Goal: Task Accomplishment & Management: Complete application form

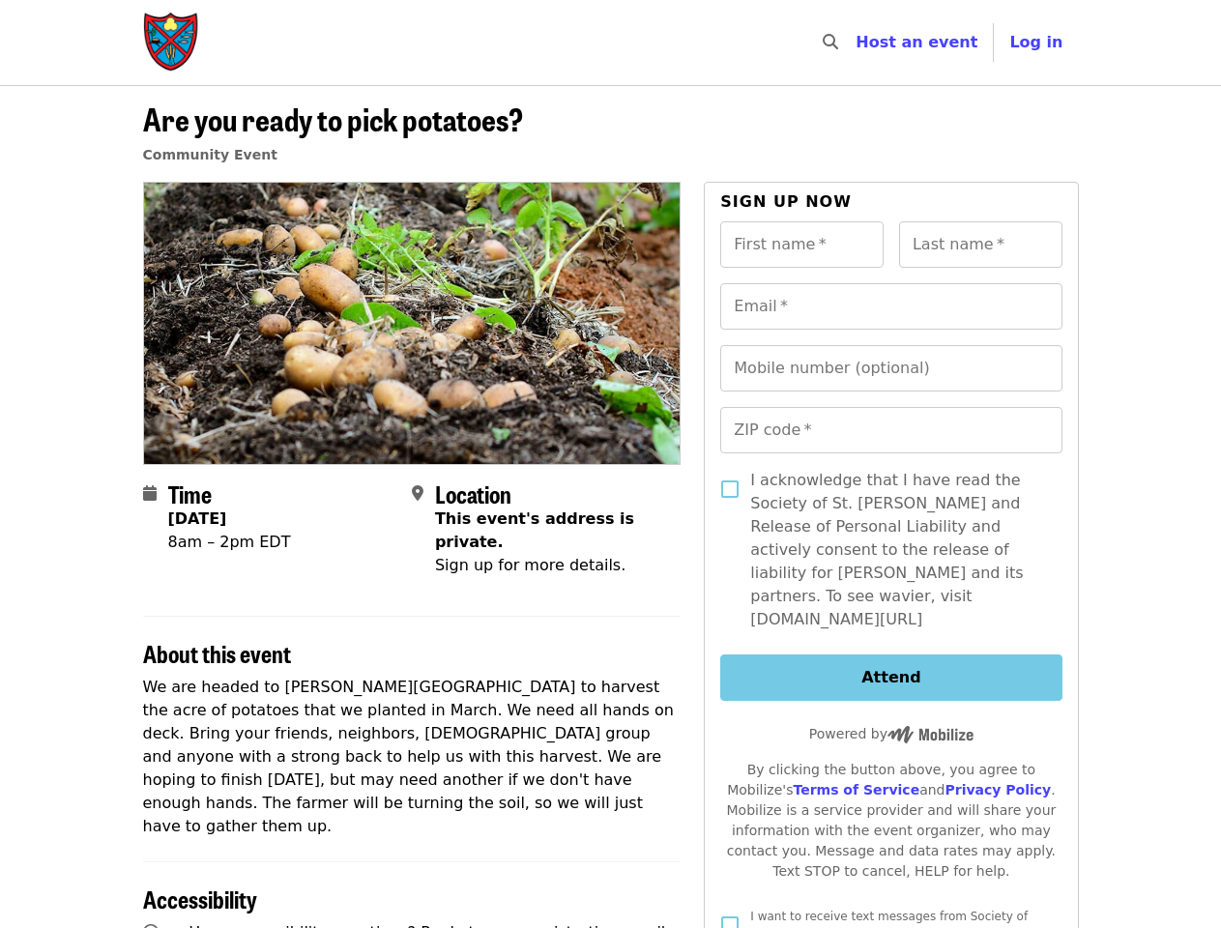
click at [610, 464] on div at bounding box center [412, 323] width 539 height 282
click at [838, 43] on icon "search icon" at bounding box center [830, 42] width 15 height 18
click at [1041, 43] on span "Log in" at bounding box center [1035, 42] width 53 height 18
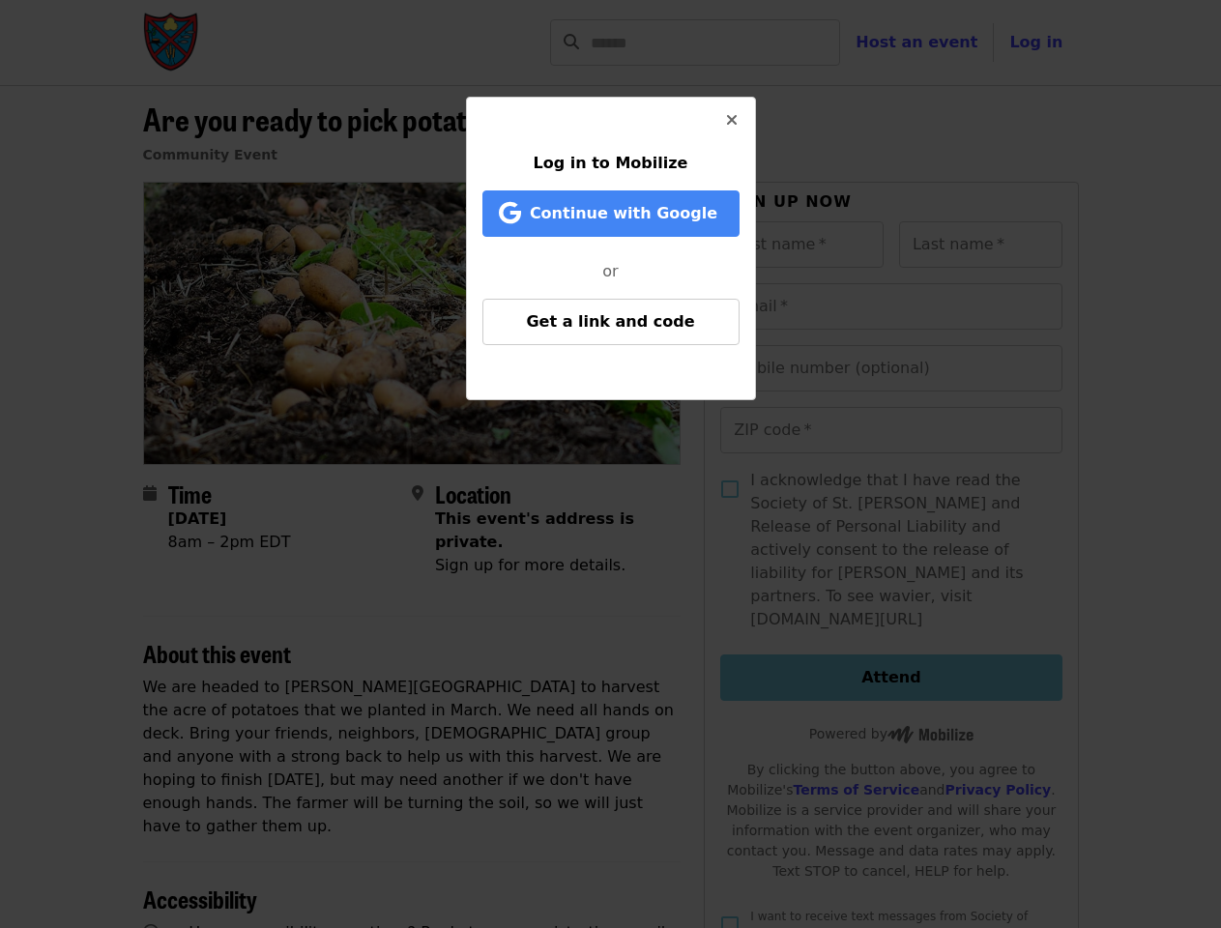
click at [802, 245] on div "Log in to Mobilize Continue with Google or Get a link and code" at bounding box center [610, 464] width 1221 height 928
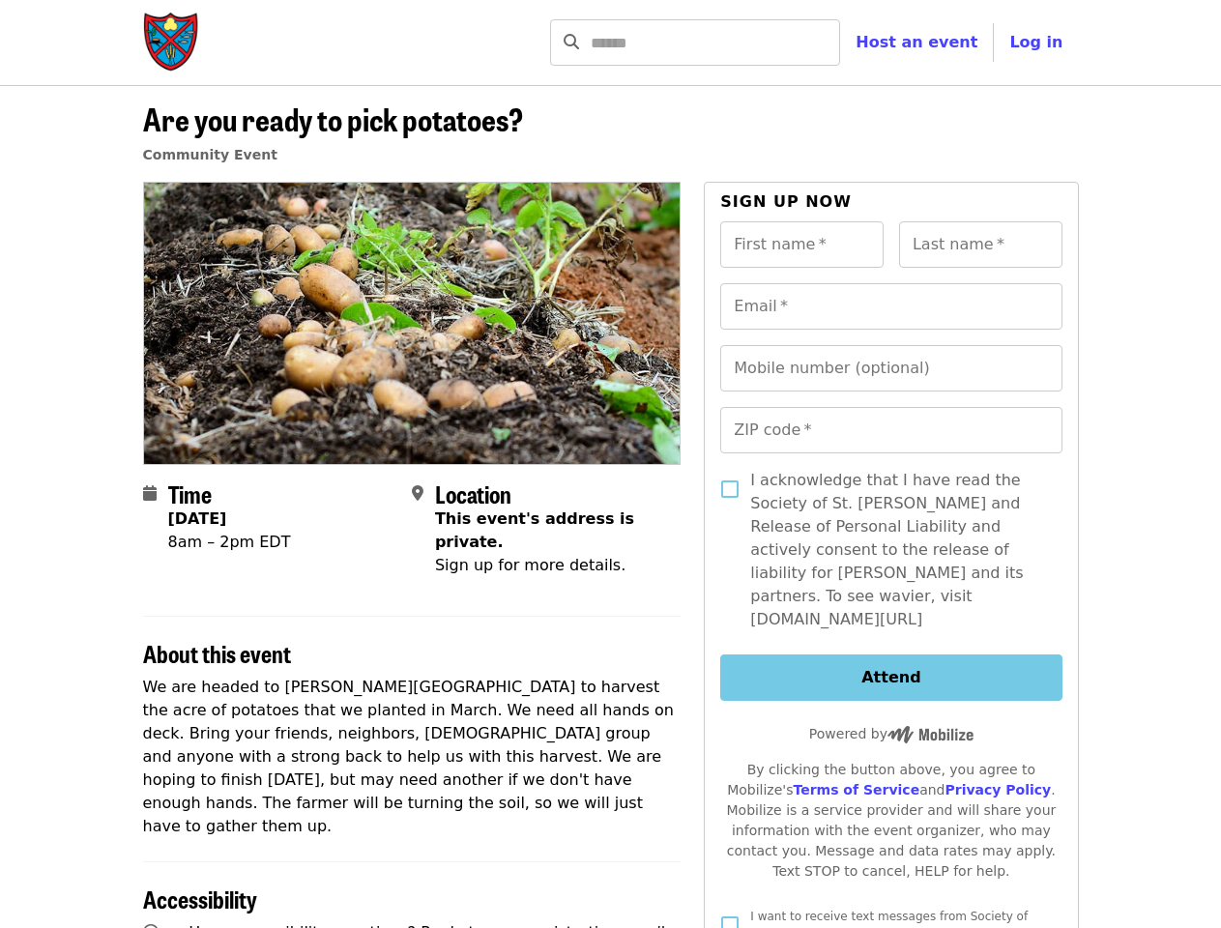
click at [980, 245] on input "Last name   *" at bounding box center [980, 244] width 163 height 46
click at [891, 307] on input "Email   *" at bounding box center [890, 306] width 341 height 46
click at [891, 368] on input "Mobile number (optional)" at bounding box center [890, 368] width 341 height 46
click at [891, 430] on input "ZIP code   *" at bounding box center [890, 430] width 341 height 46
